Goal: Task Accomplishment & Management: Use online tool/utility

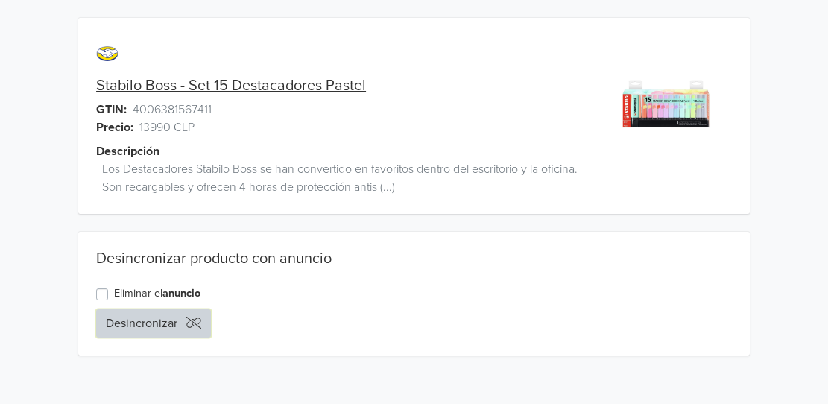
click at [172, 320] on button "Desincronizar" at bounding box center [153, 323] width 115 height 28
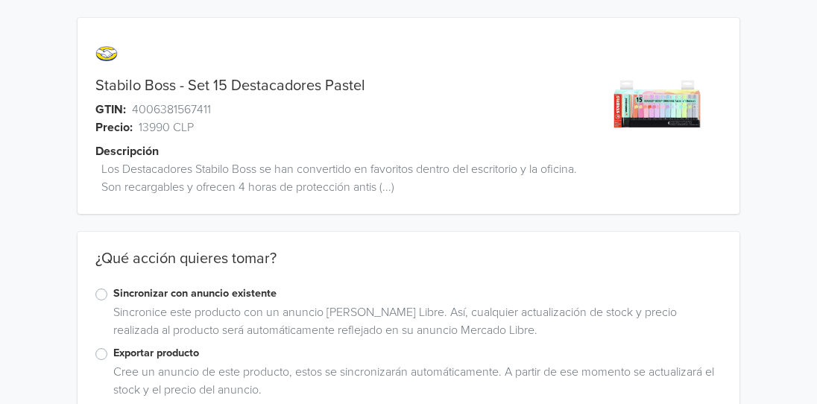
click at [113, 290] on label "Sincronizar con anuncio existente" at bounding box center [417, 294] width 608 height 16
click at [0, 0] on input "Sincronizar con anuncio existente" at bounding box center [0, 0] width 0 height 0
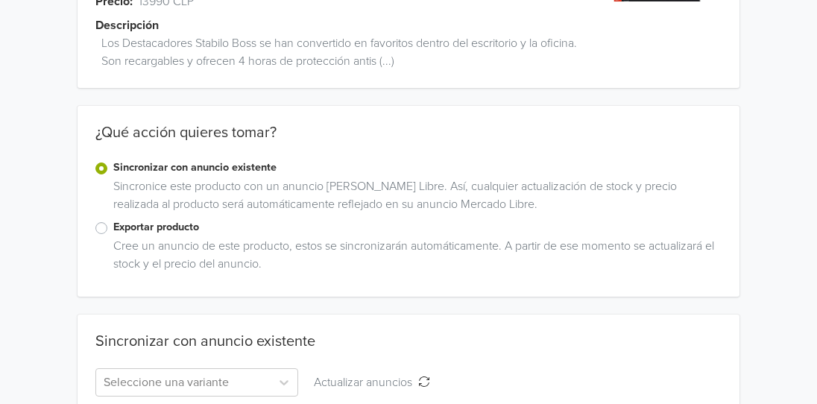
scroll to position [201, 0]
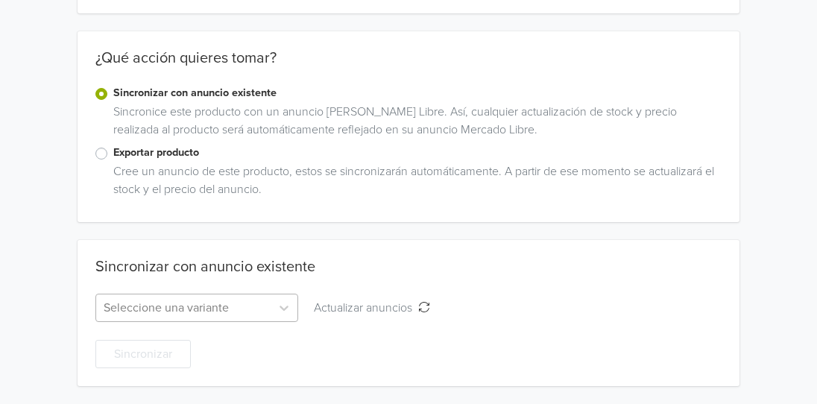
click at [195, 310] on div "Seleccione una variante" at bounding box center [196, 308] width 203 height 28
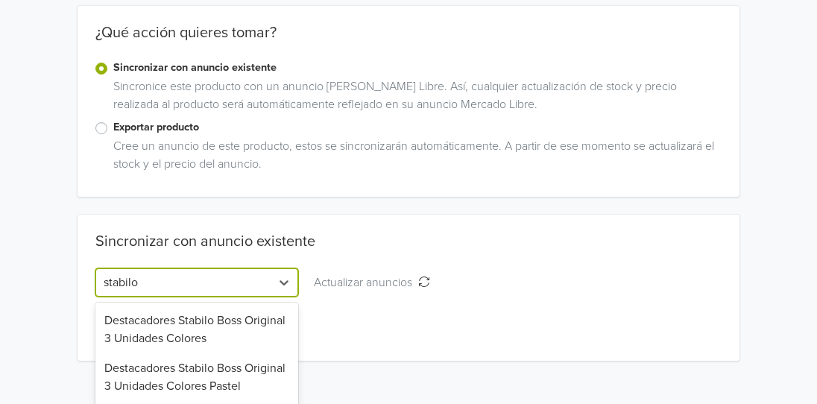
scroll to position [348, 0]
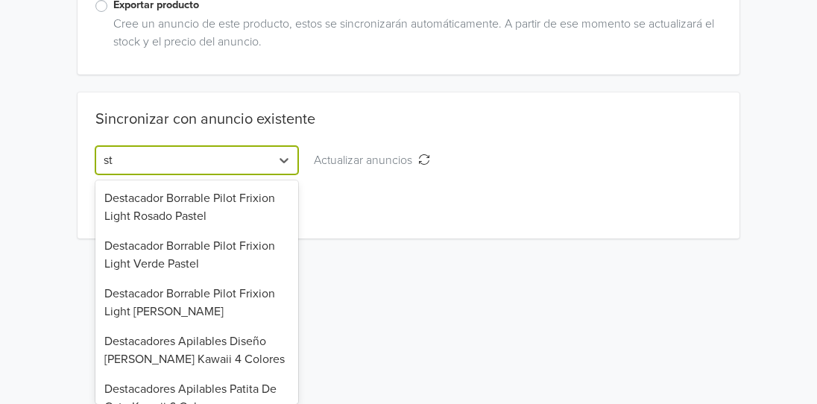
type input "s"
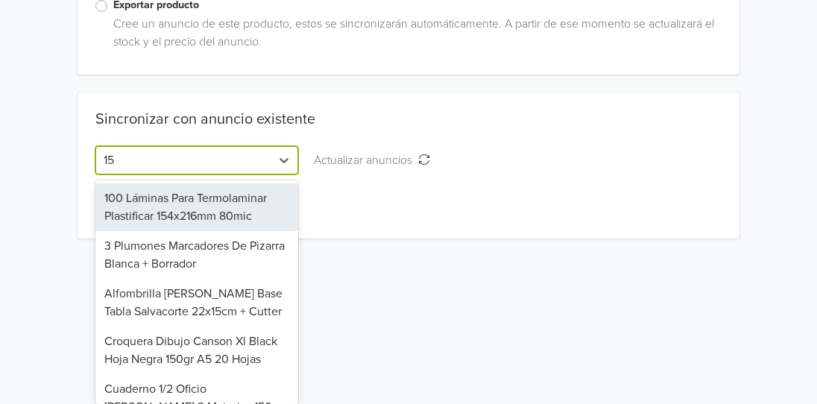
type input "15"
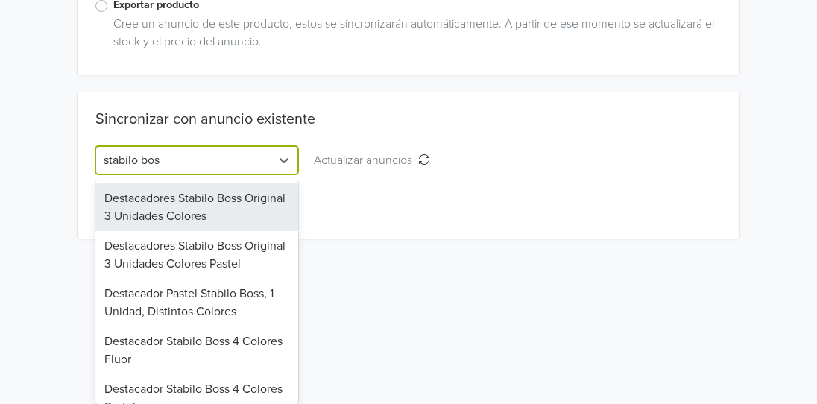
type input "stabilo boss"
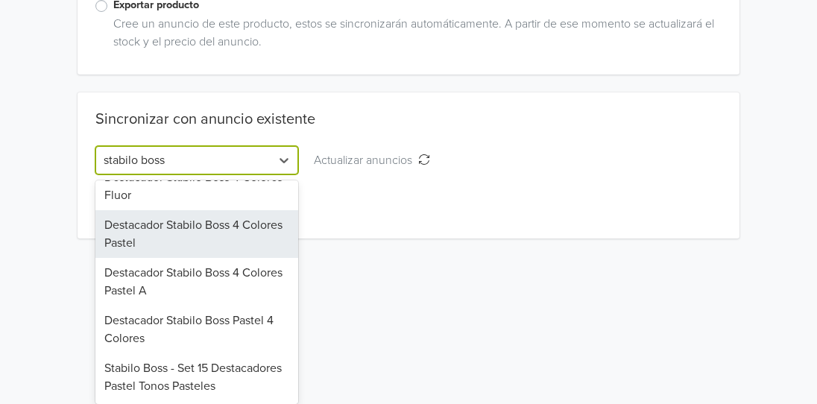
scroll to position [200, 0]
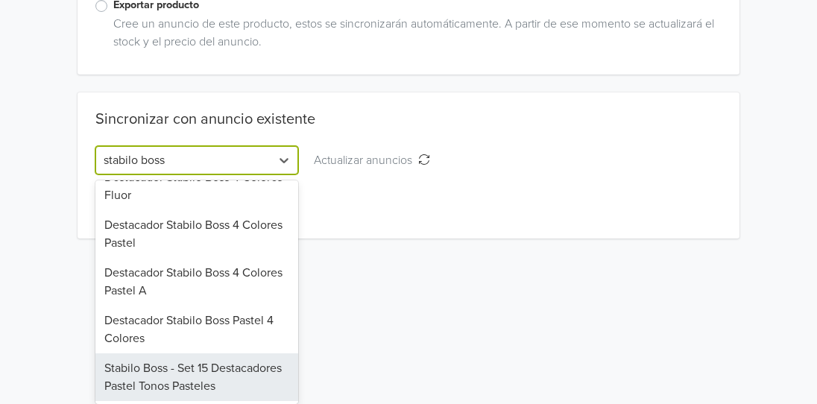
click at [177, 365] on div "Stabilo Boss - Set 15 Destacadores Pastel Tonos Pasteles" at bounding box center [196, 377] width 203 height 48
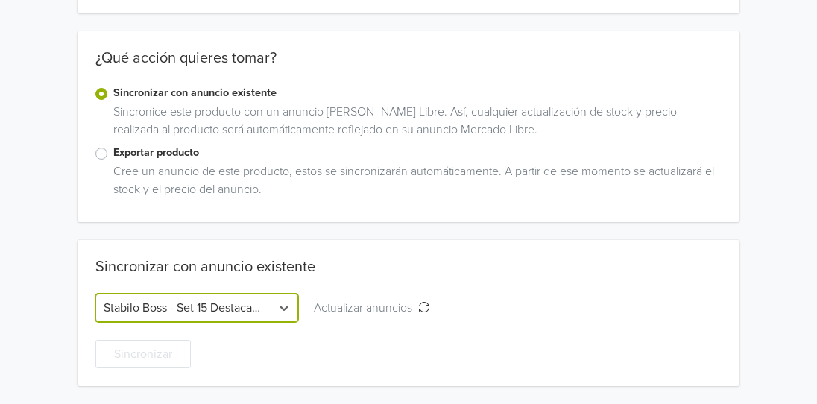
scroll to position [201, 0]
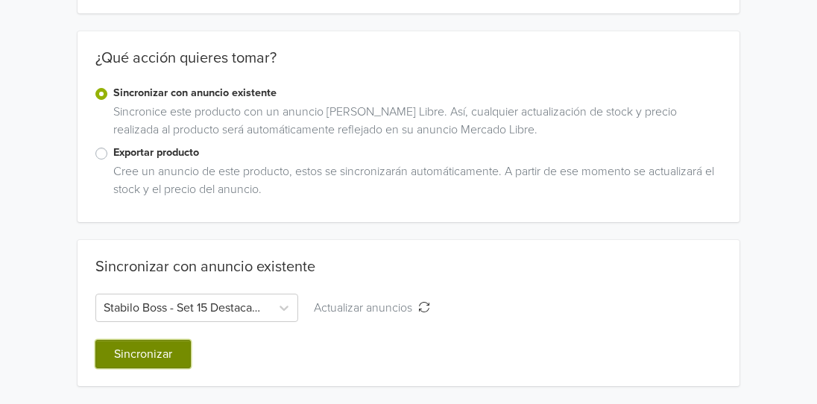
click at [163, 356] on button "Sincronizar" at bounding box center [142, 354] width 95 height 28
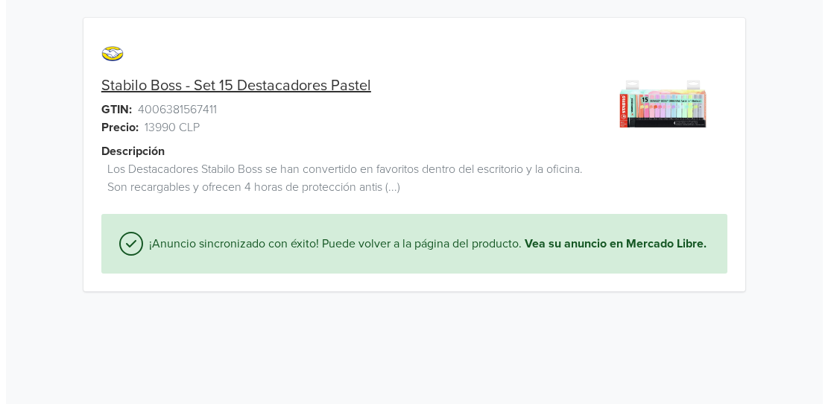
scroll to position [0, 0]
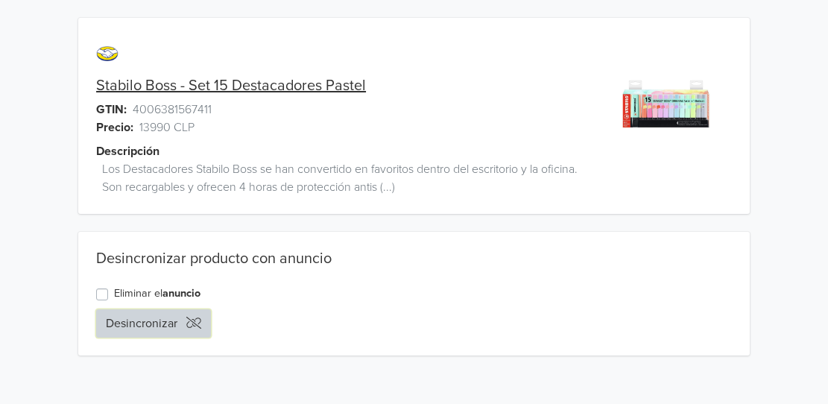
click at [160, 326] on button "Desincronizar" at bounding box center [153, 323] width 115 height 28
